Goal: Find specific page/section: Find specific page/section

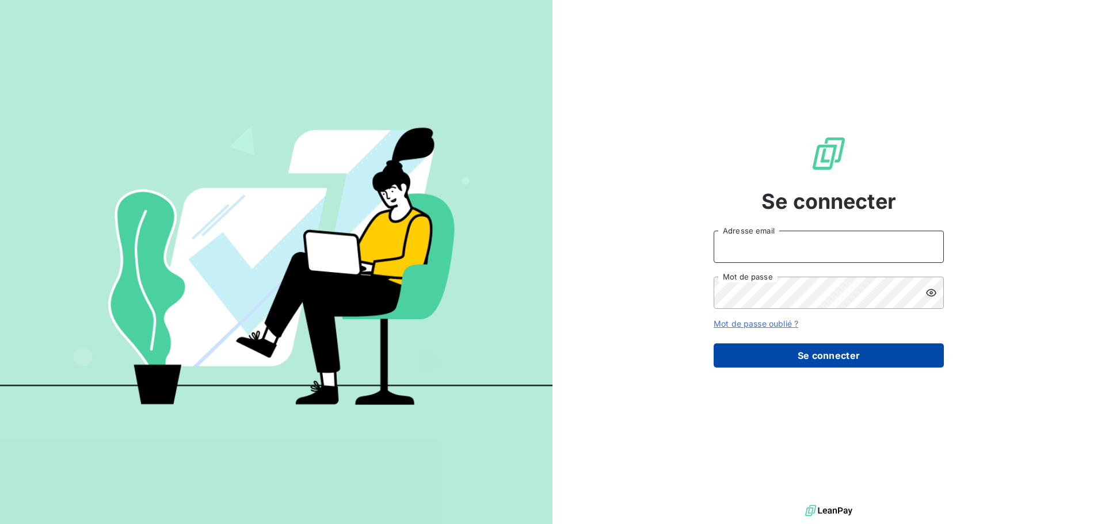
type input "[PERSON_NAME][EMAIL_ADDRESS][DOMAIN_NAME]"
click at [841, 357] on button "Se connecter" at bounding box center [828, 355] width 230 height 24
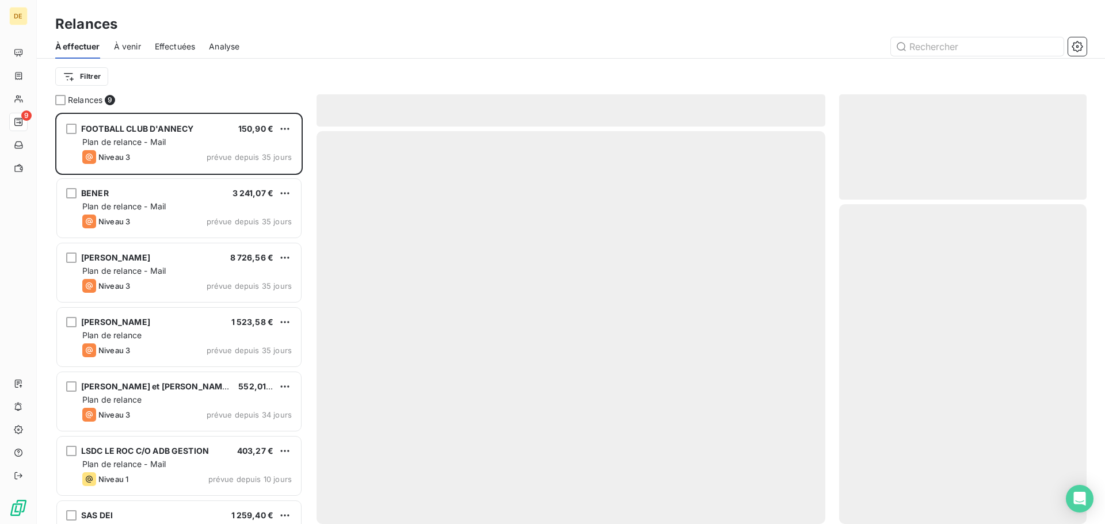
scroll to position [403, 239]
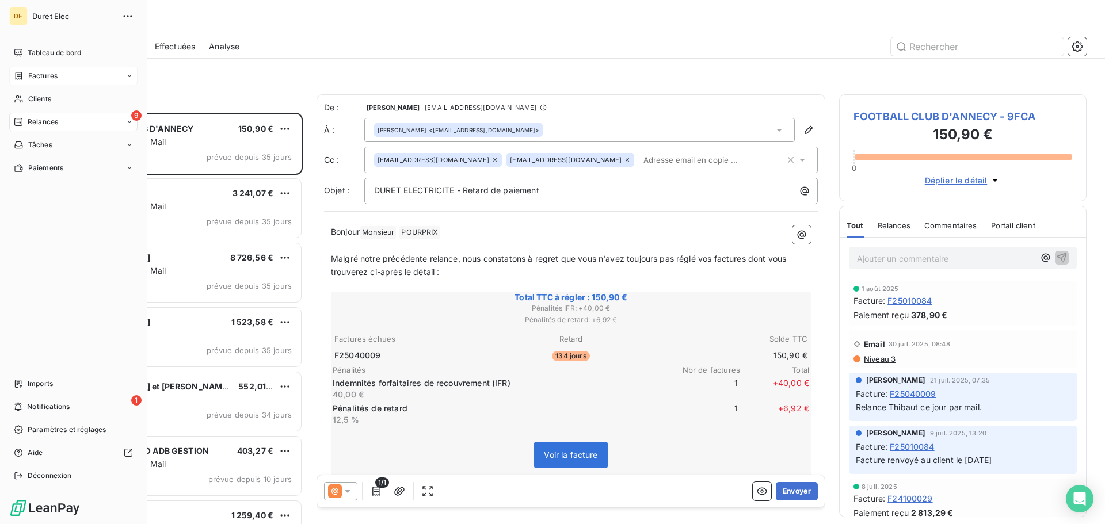
click at [54, 76] on span "Factures" at bounding box center [42, 76] width 29 height 10
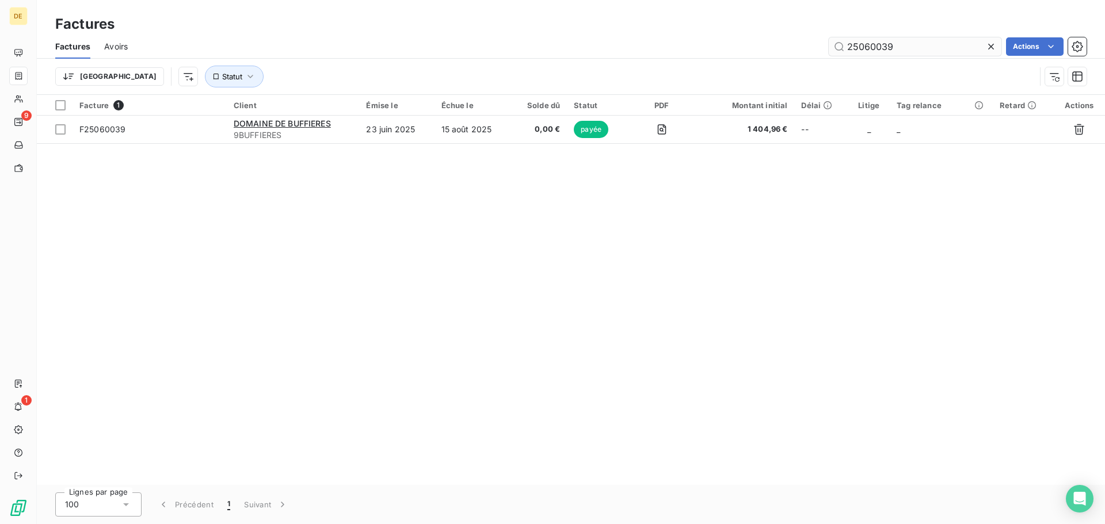
drag, startPoint x: 894, startPoint y: 49, endPoint x: 864, endPoint y: 54, distance: 30.4
click at [864, 54] on input "25060039" at bounding box center [914, 46] width 173 height 18
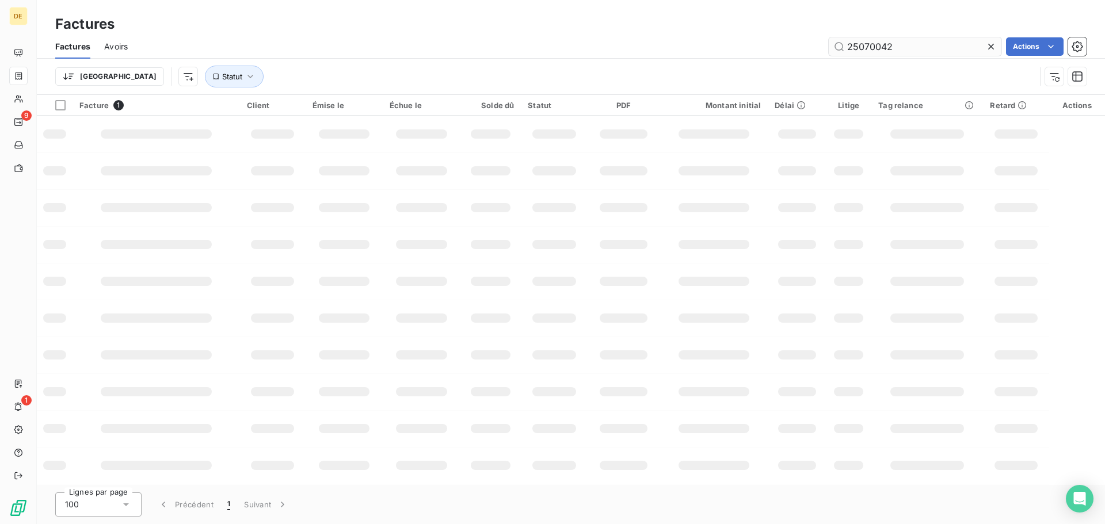
type input "25070042"
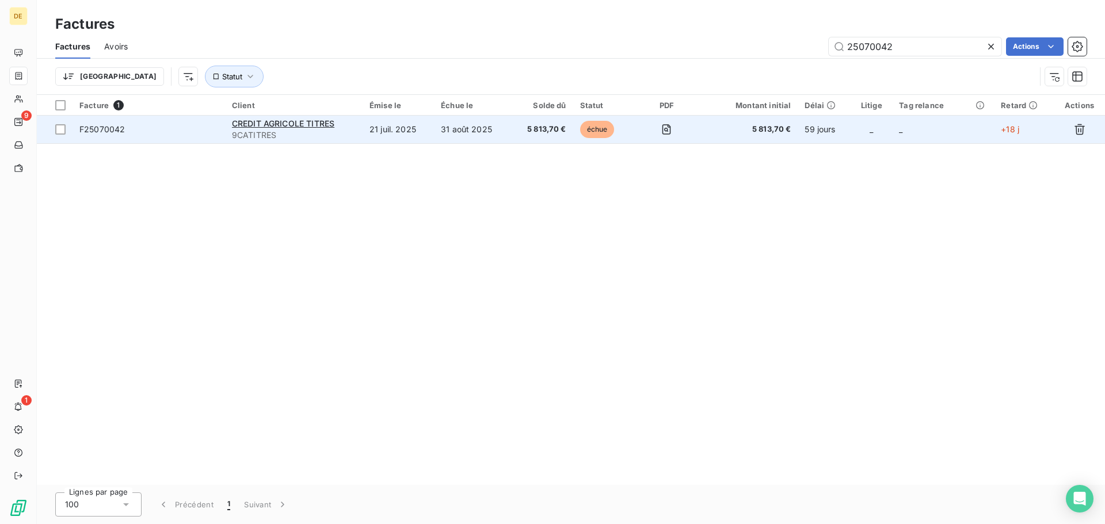
click at [789, 125] on span "5 813,70 €" at bounding box center [749, 130] width 85 height 12
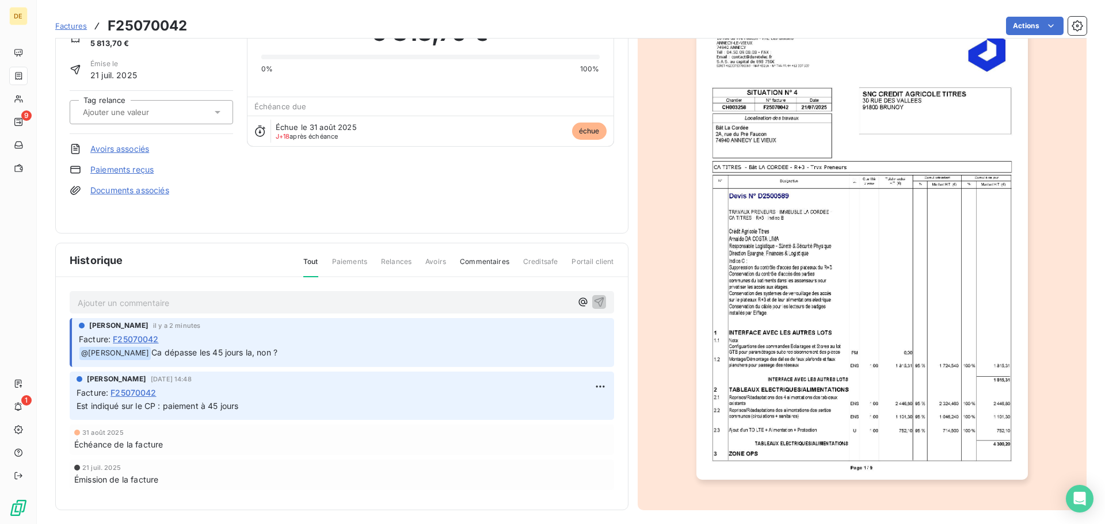
scroll to position [69, 0]
